Goal: Find specific page/section: Find specific page/section

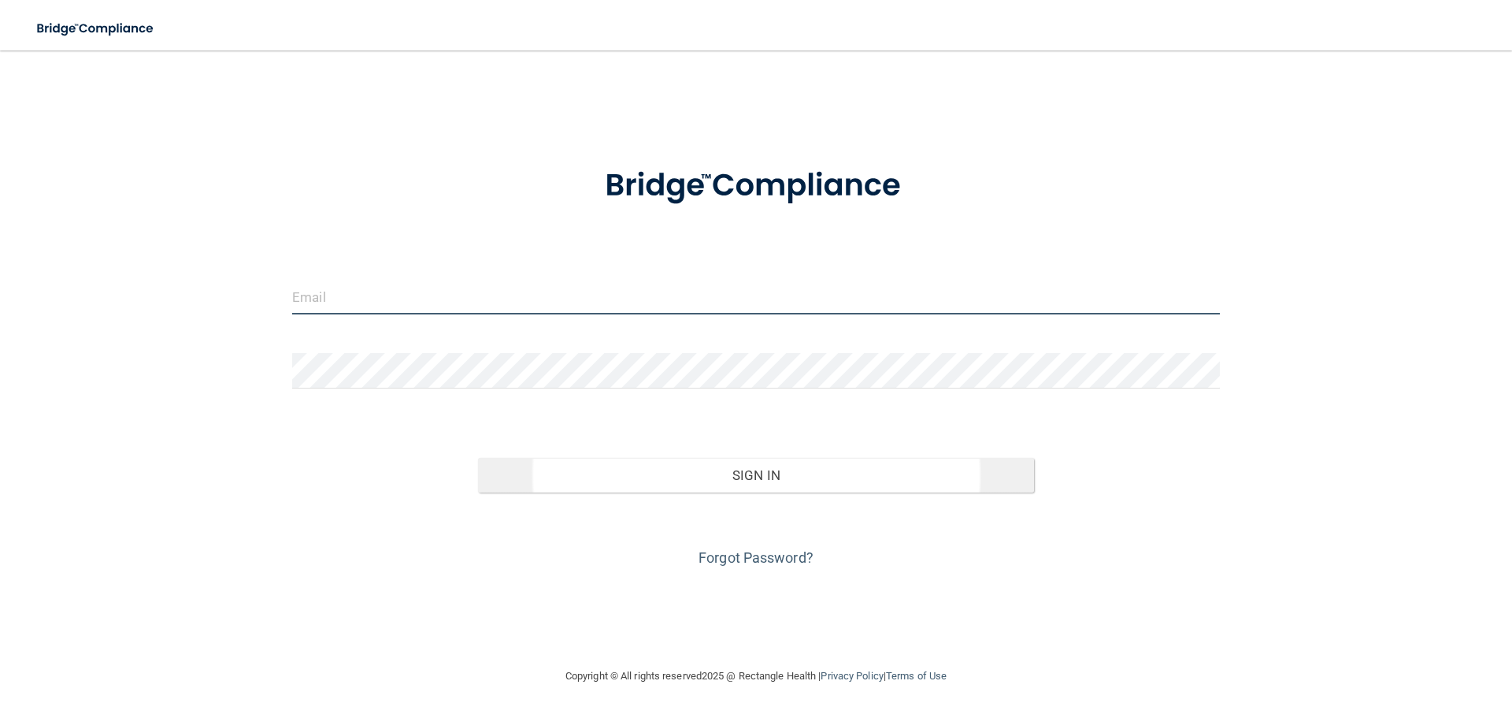
type input "[EMAIL_ADDRESS][DOMAIN_NAME]"
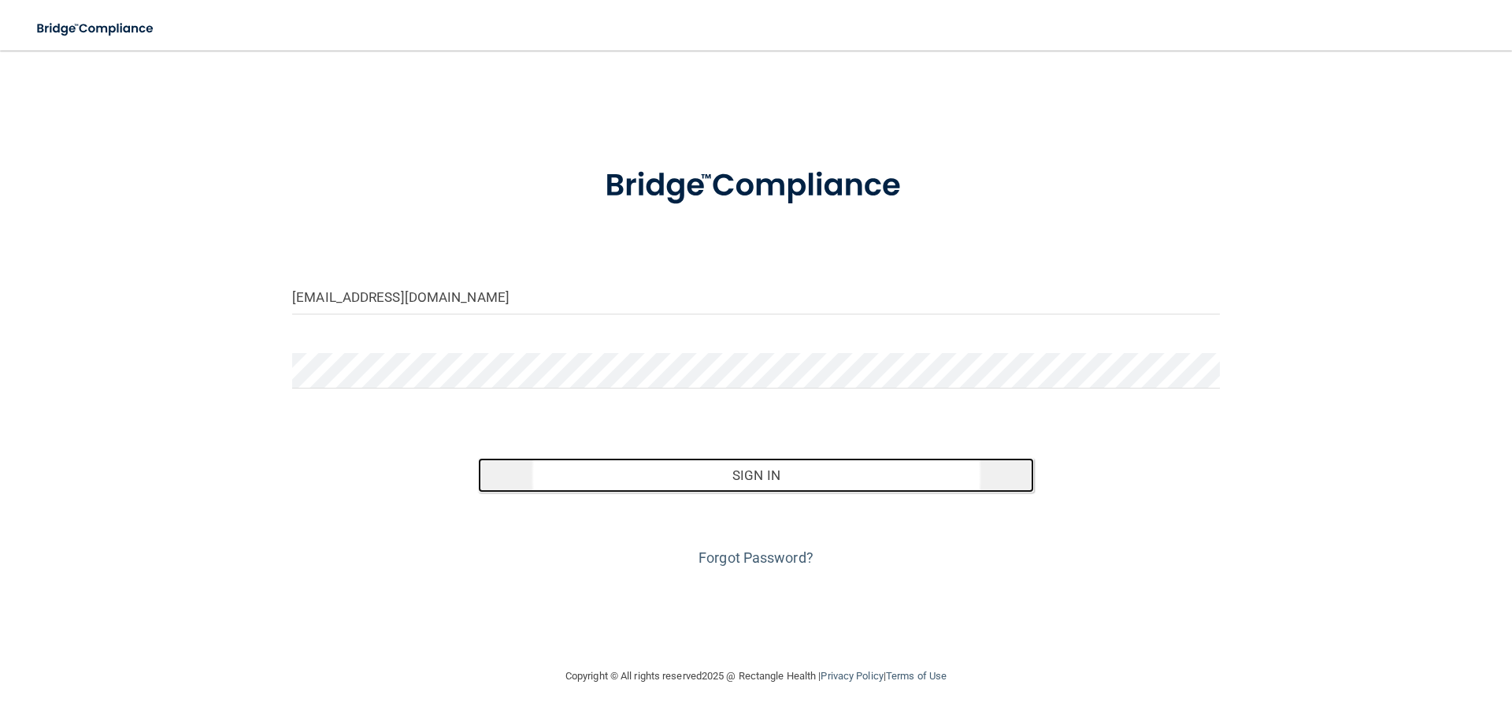
click at [809, 471] on button "Sign In" at bounding box center [756, 475] width 557 height 35
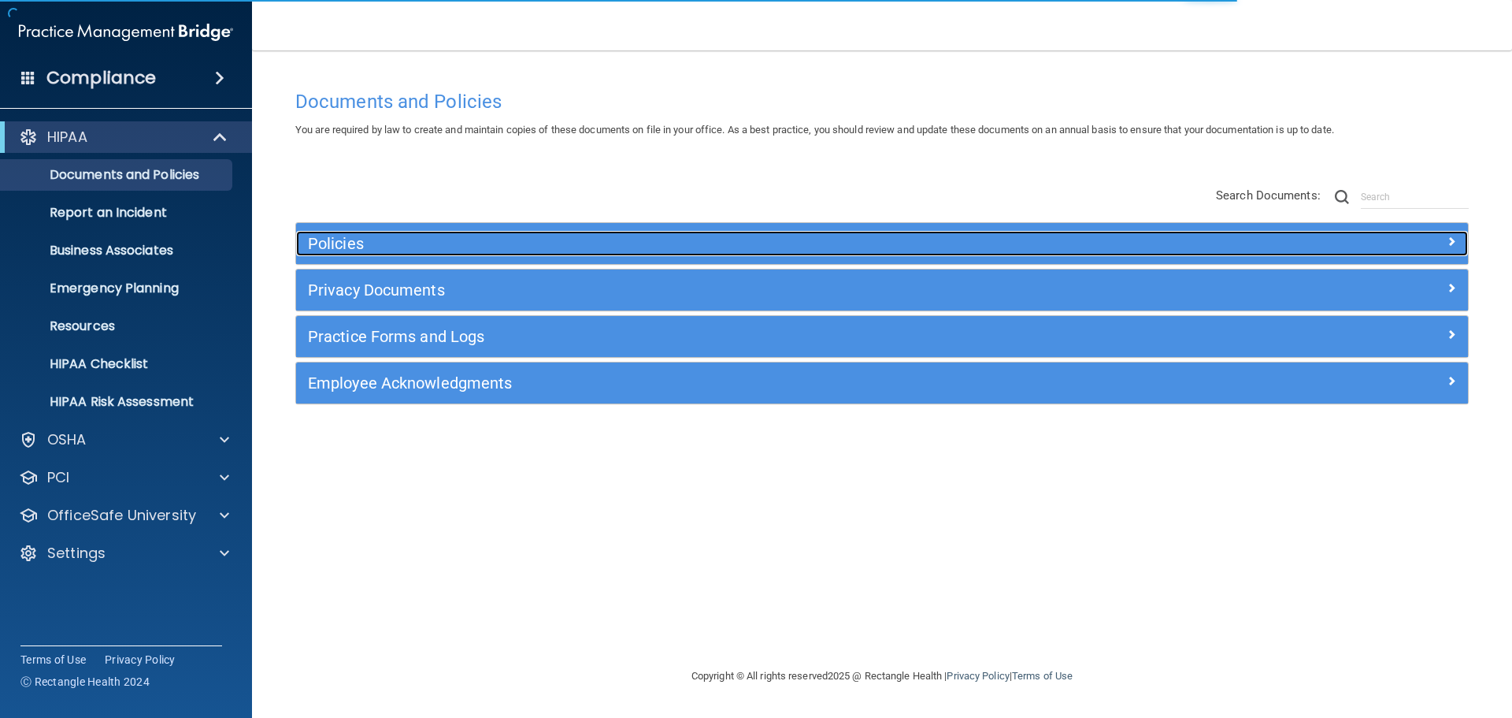
click at [428, 254] on div "Policies" at bounding box center [735, 243] width 879 height 25
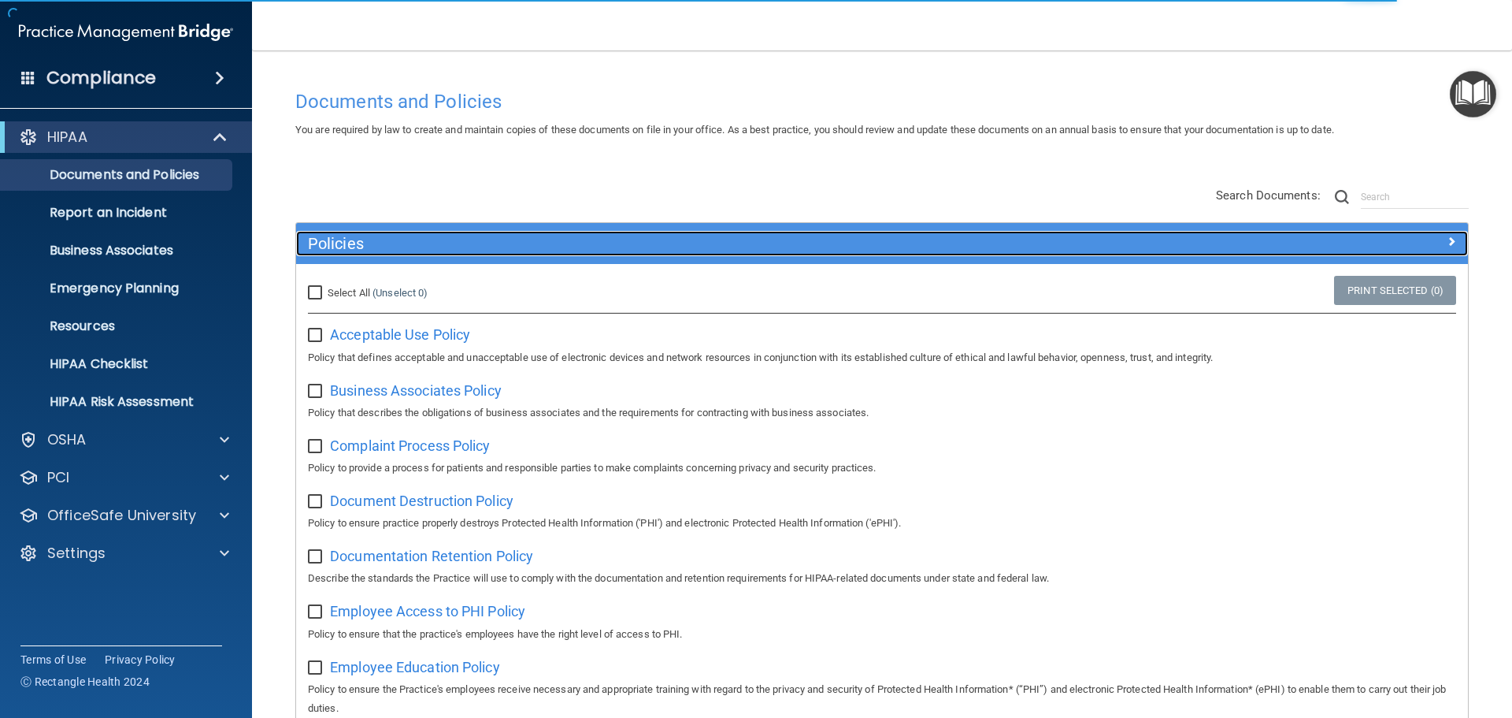
click at [428, 254] on div "Policies" at bounding box center [735, 243] width 879 height 25
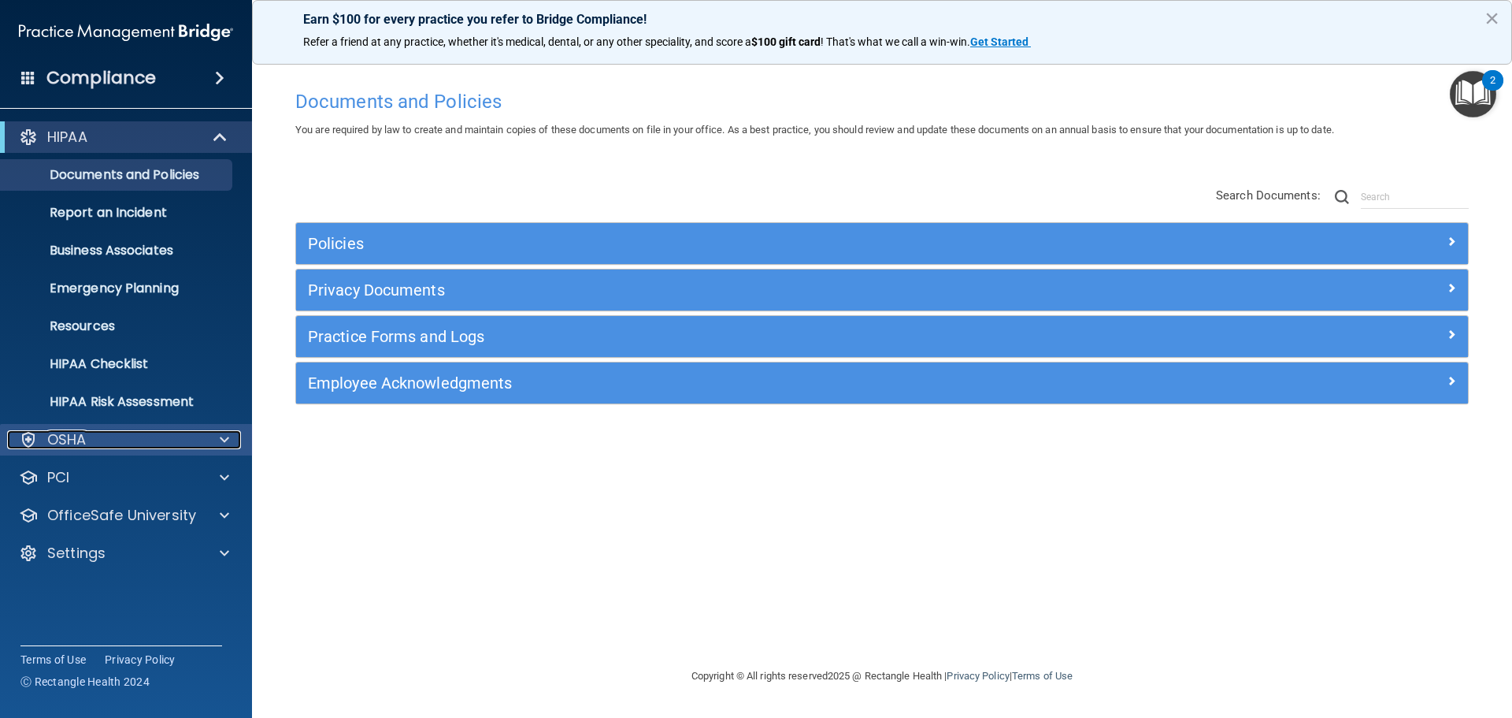
click at [129, 440] on div "OSHA" at bounding box center [104, 439] width 195 height 19
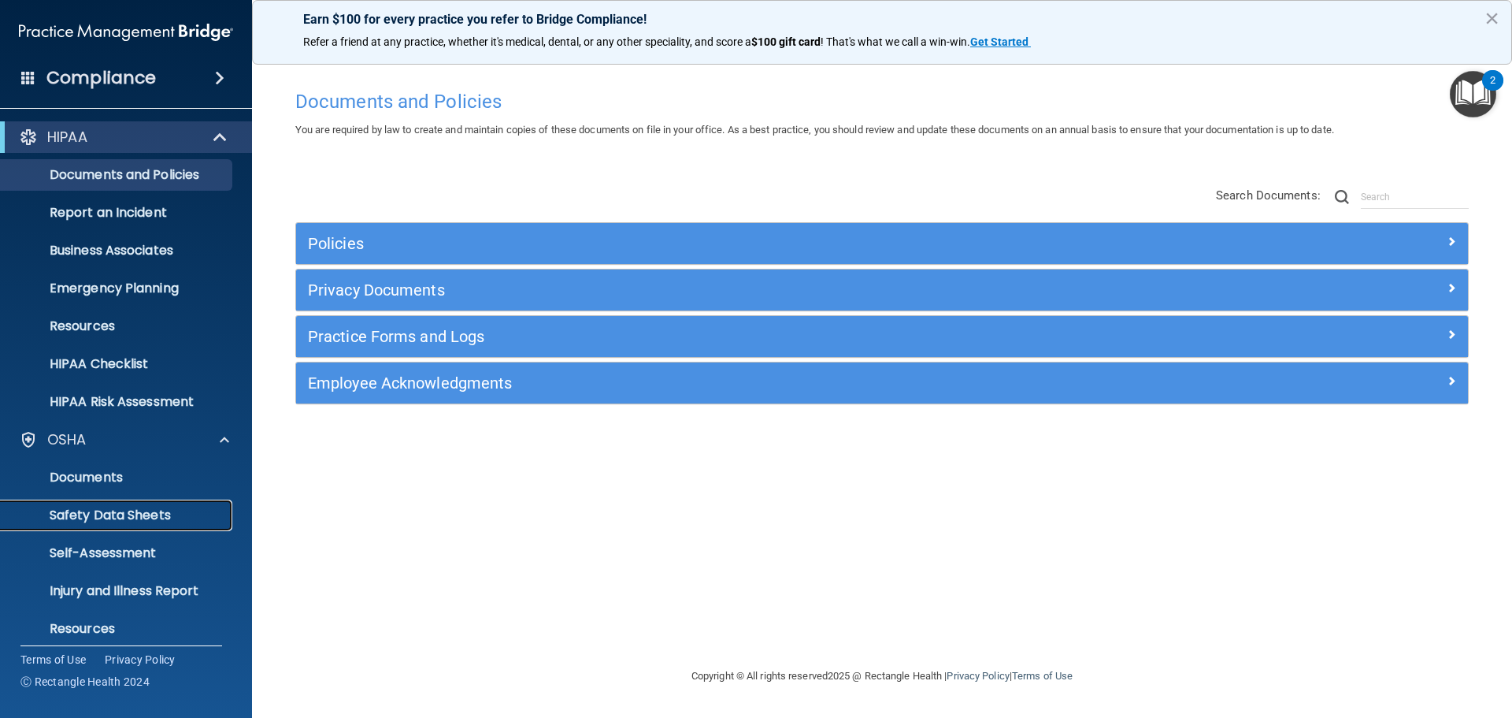
click at [107, 507] on p "Safety Data Sheets" at bounding box center [117, 515] width 215 height 16
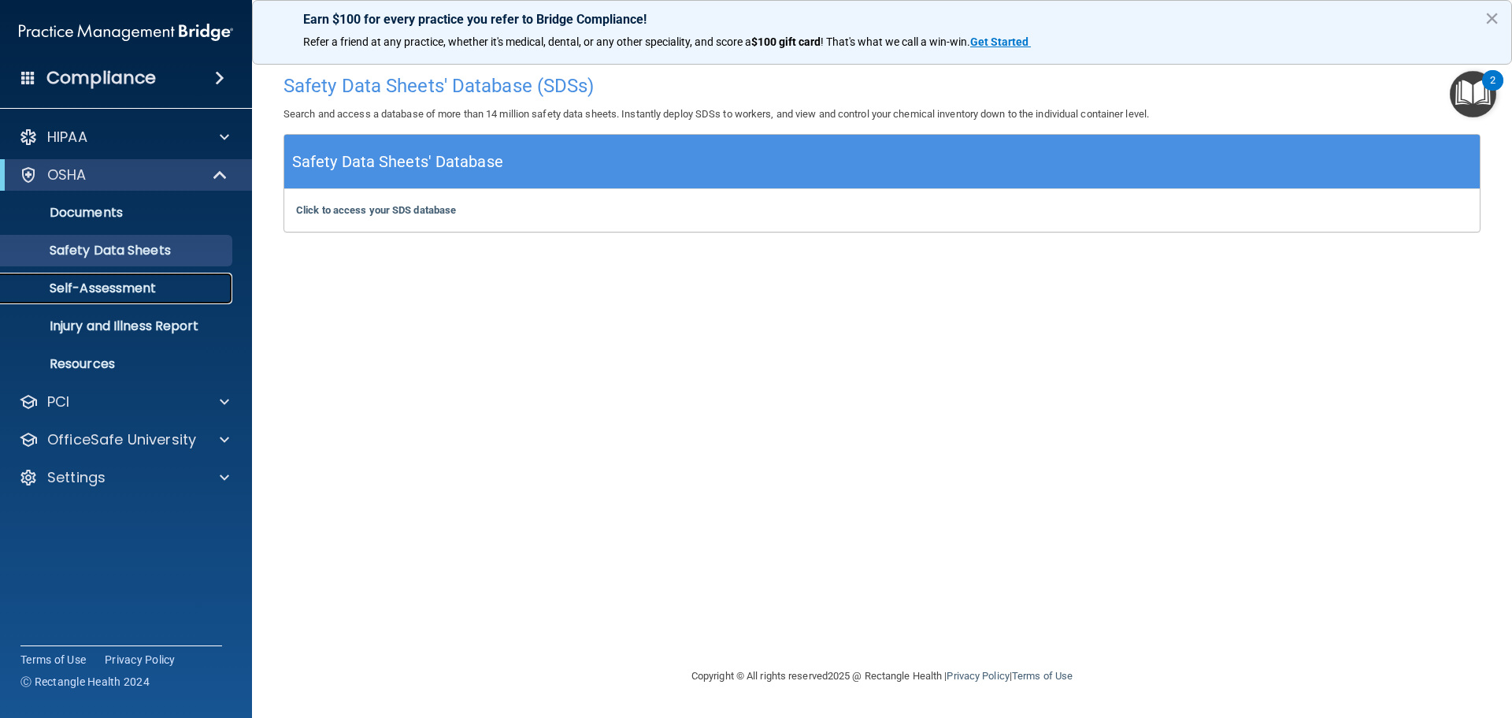
click at [106, 293] on p "Self-Assessment" at bounding box center [117, 288] width 215 height 16
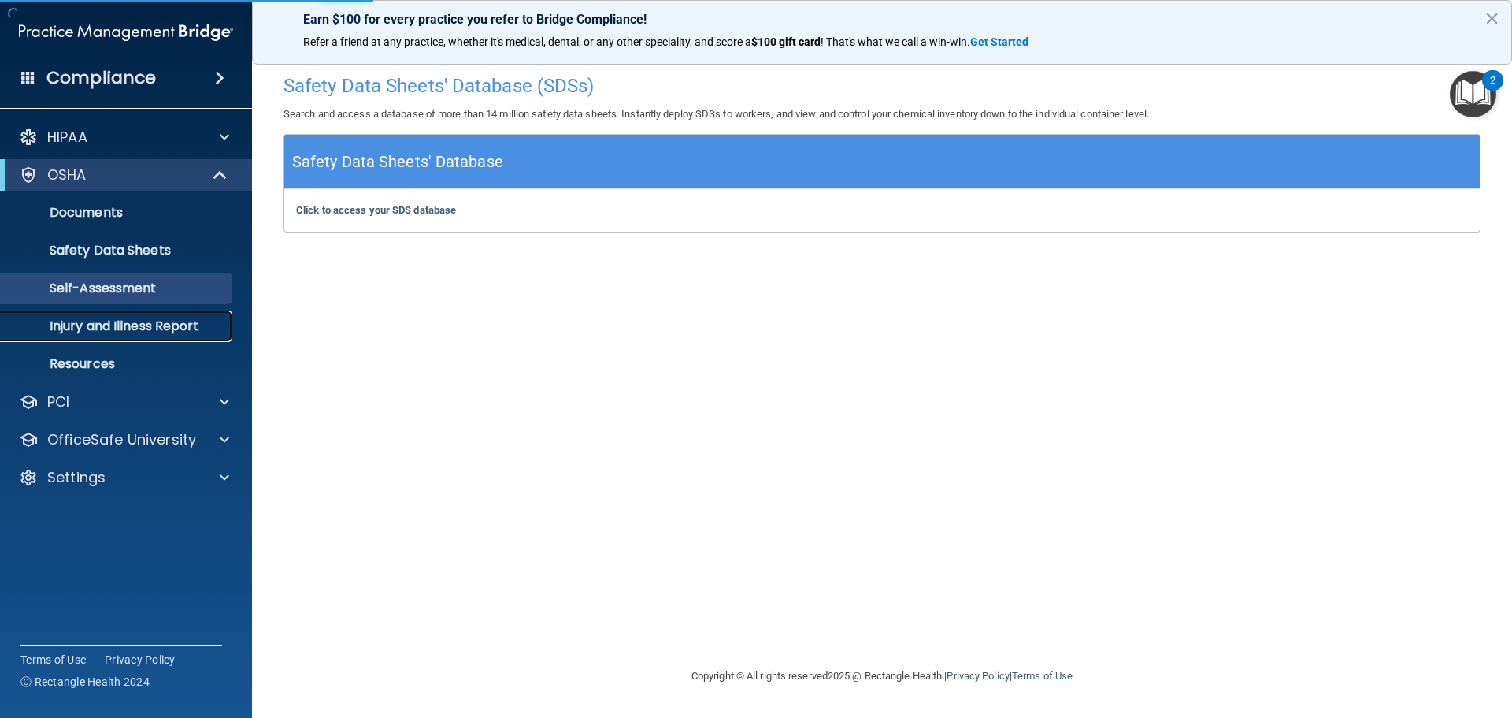
click at [106, 328] on p "Injury and Illness Report" at bounding box center [117, 326] width 215 height 16
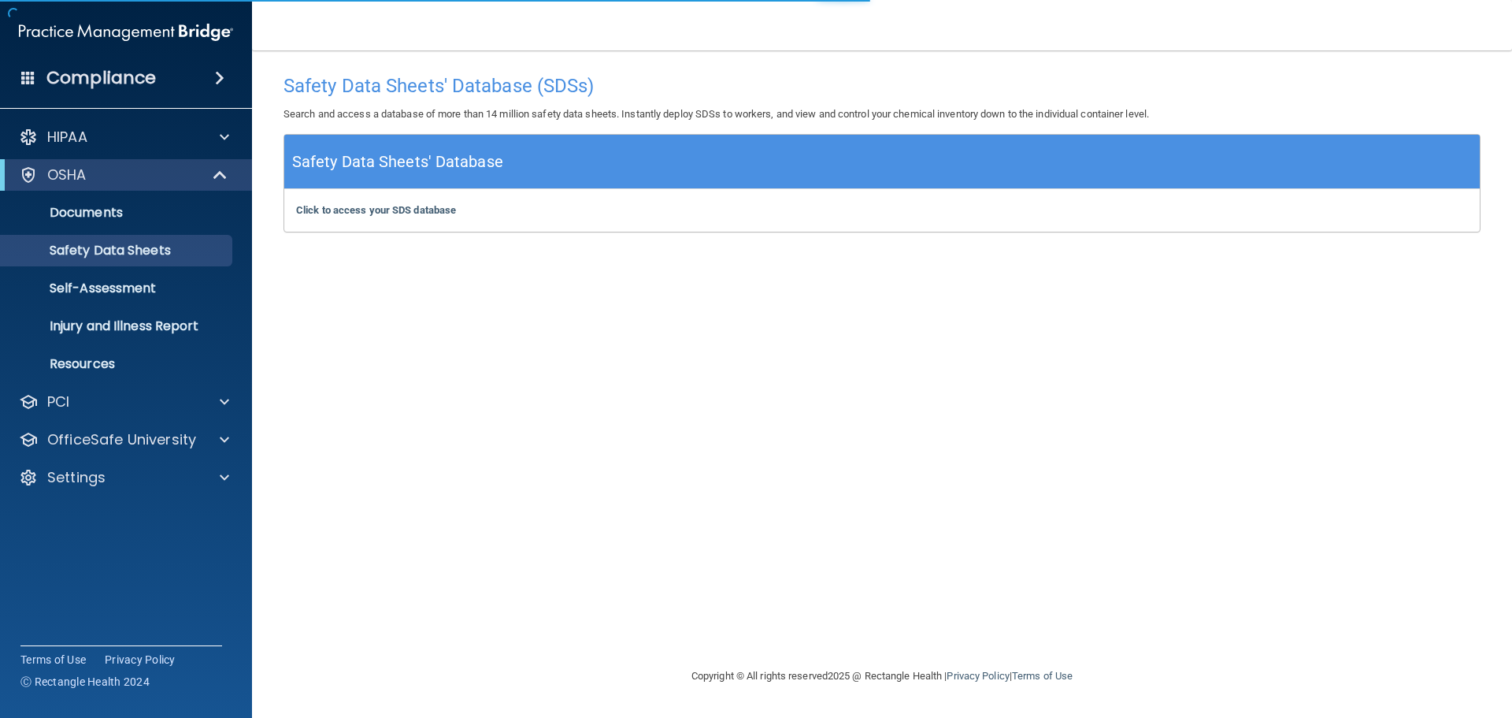
click at [372, 219] on div "Click to access your SDS database Click to access your SDS database" at bounding box center [882, 210] width 1196 height 43
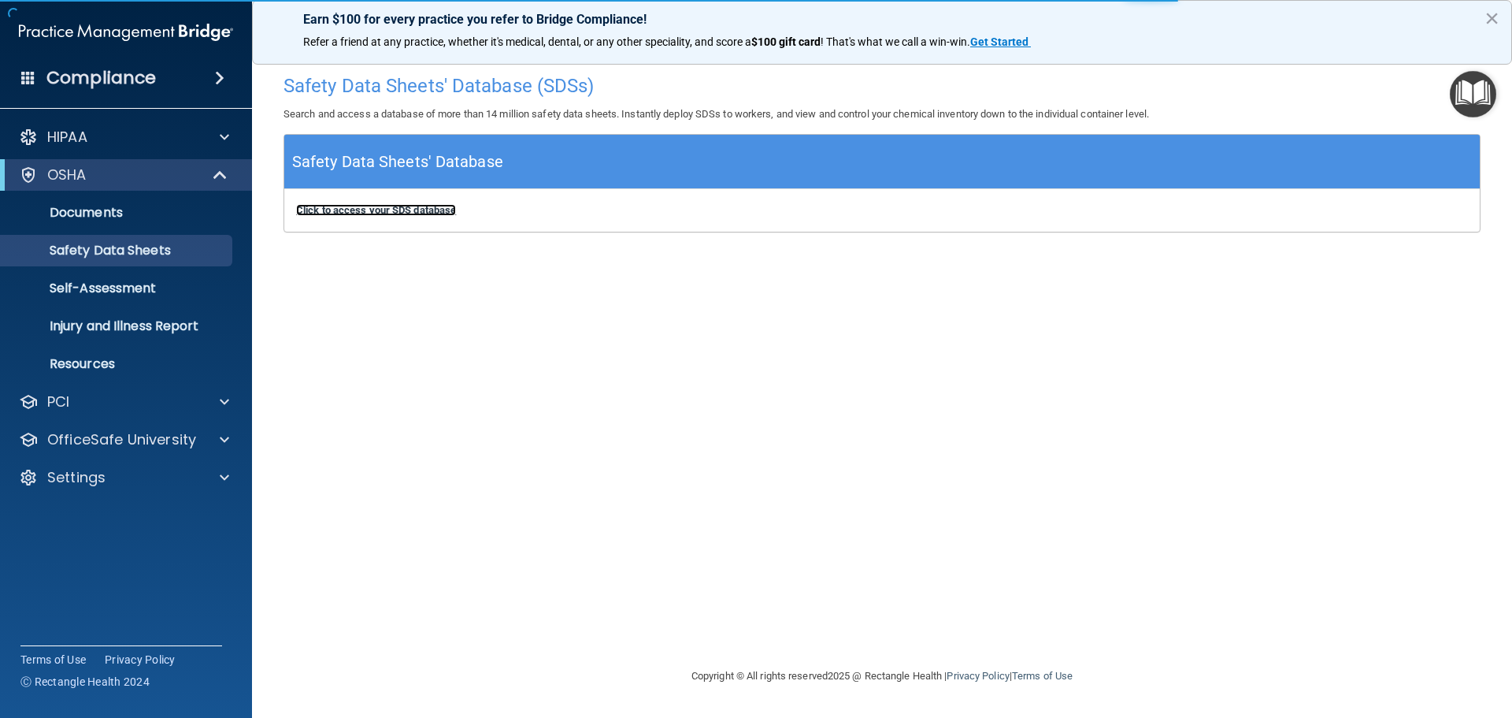
click at [372, 214] on b "Click to access your SDS database" at bounding box center [376, 210] width 160 height 12
